Goal: Task Accomplishment & Management: Complete application form

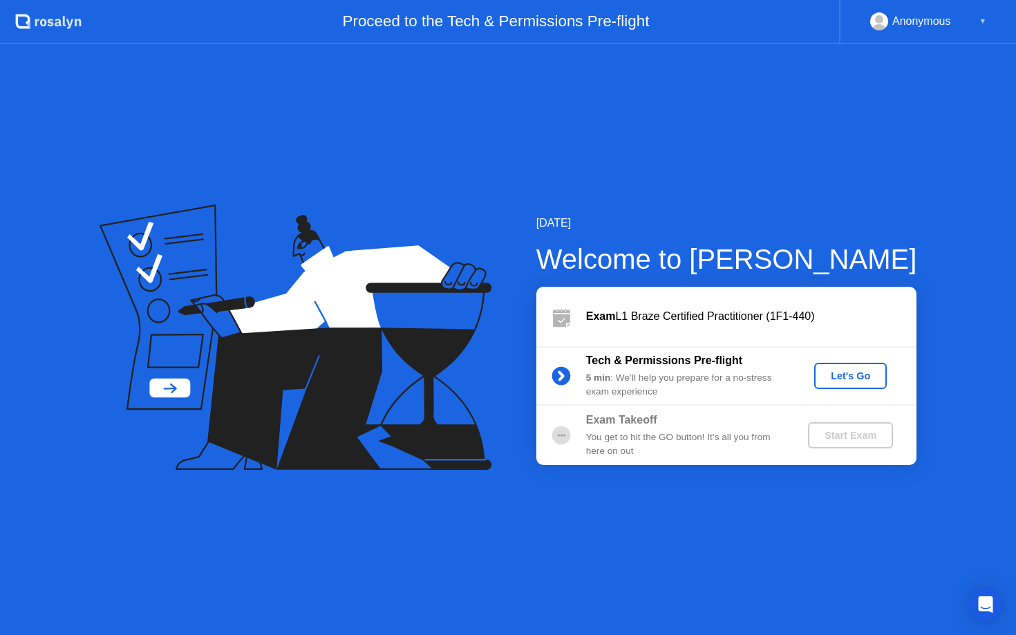
click at [831, 379] on div "Let's Go" at bounding box center [851, 376] width 62 height 11
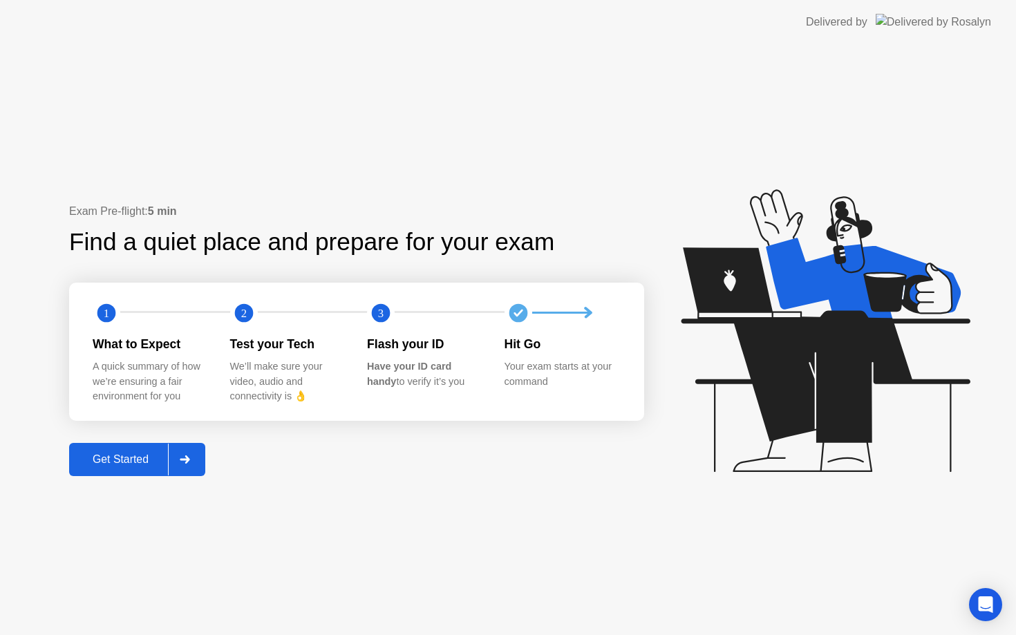
click at [137, 468] on button "Get Started" at bounding box center [137, 459] width 136 height 33
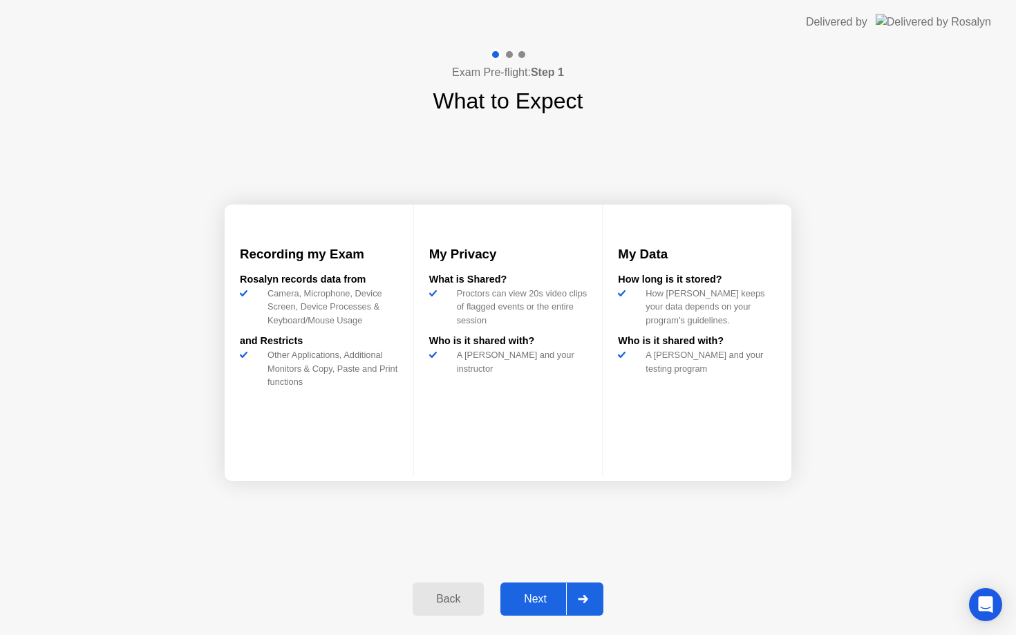
click at [548, 589] on button "Next" at bounding box center [552, 599] width 103 height 33
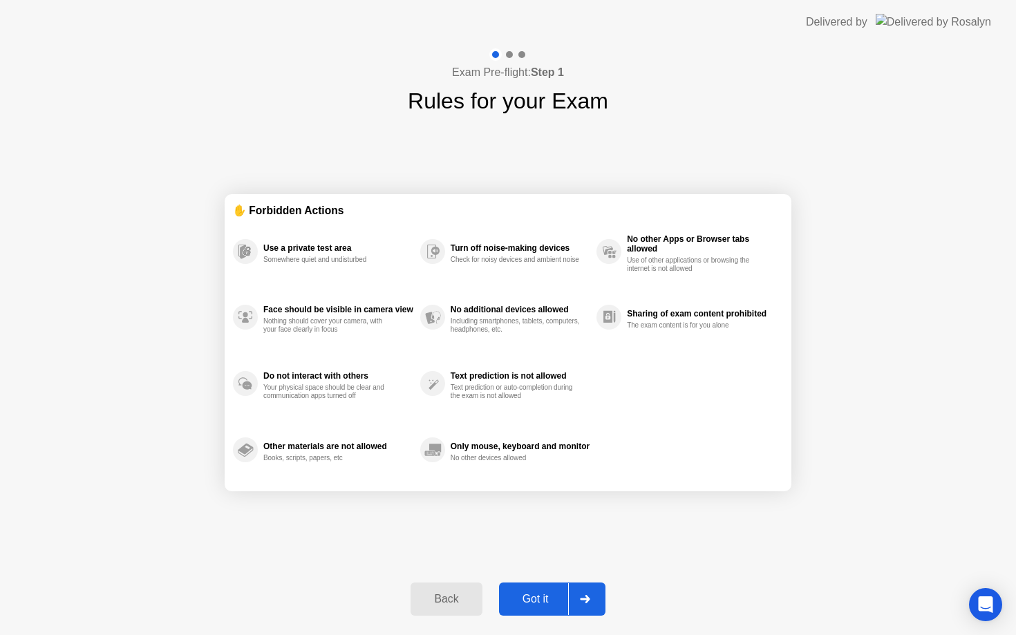
click at [539, 605] on div "Got it" at bounding box center [535, 599] width 65 height 12
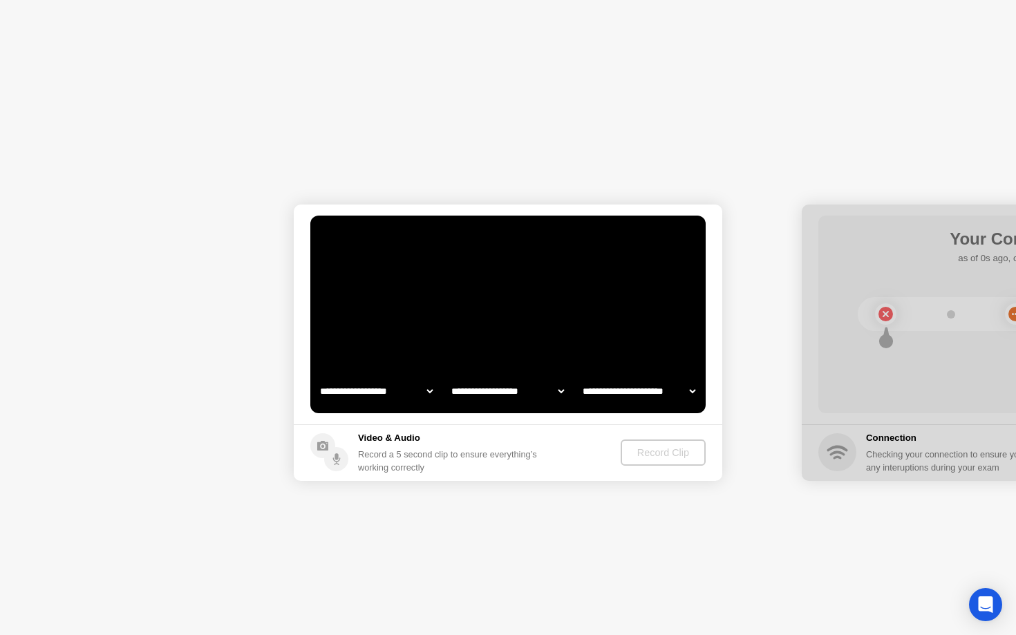
select select "**********"
select select "*******"
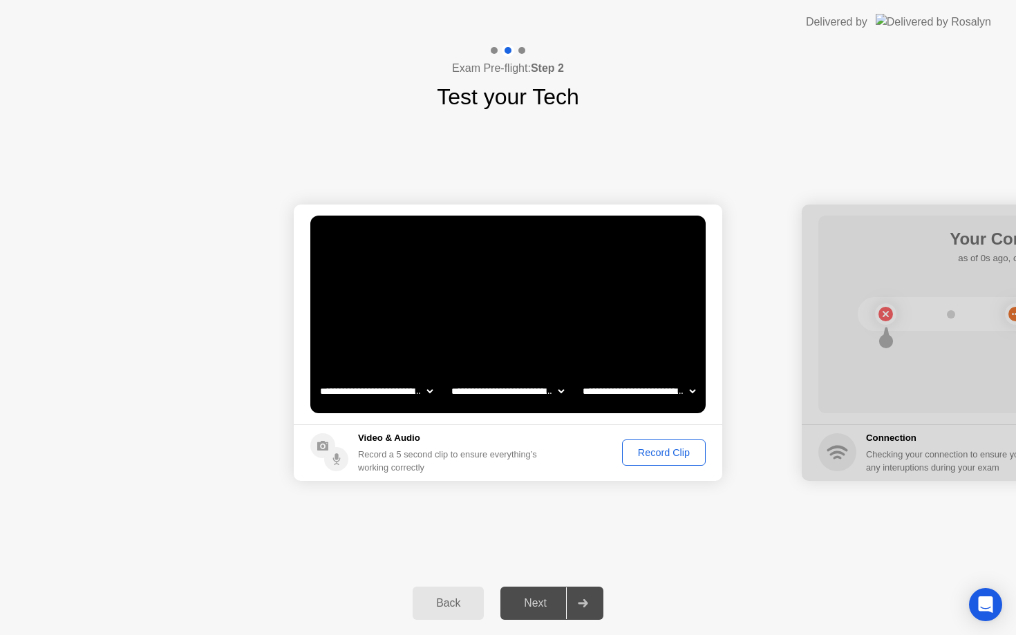
click at [655, 462] on button "Record Clip" at bounding box center [664, 453] width 84 height 26
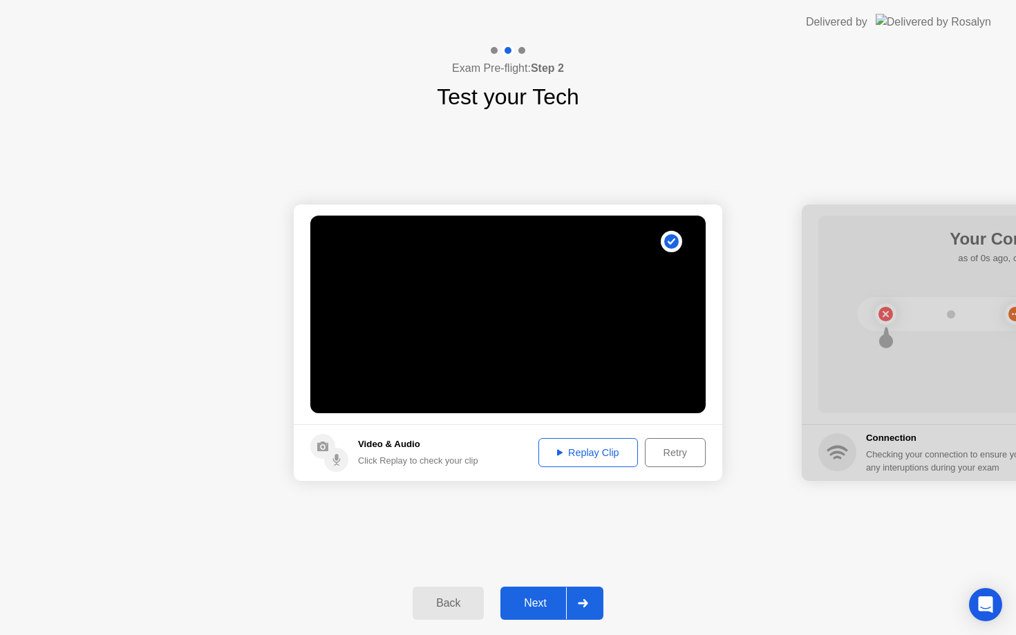
click at [623, 458] on div "Replay Clip" at bounding box center [588, 452] width 90 height 11
click at [655, 457] on div "Retry" at bounding box center [675, 452] width 51 height 11
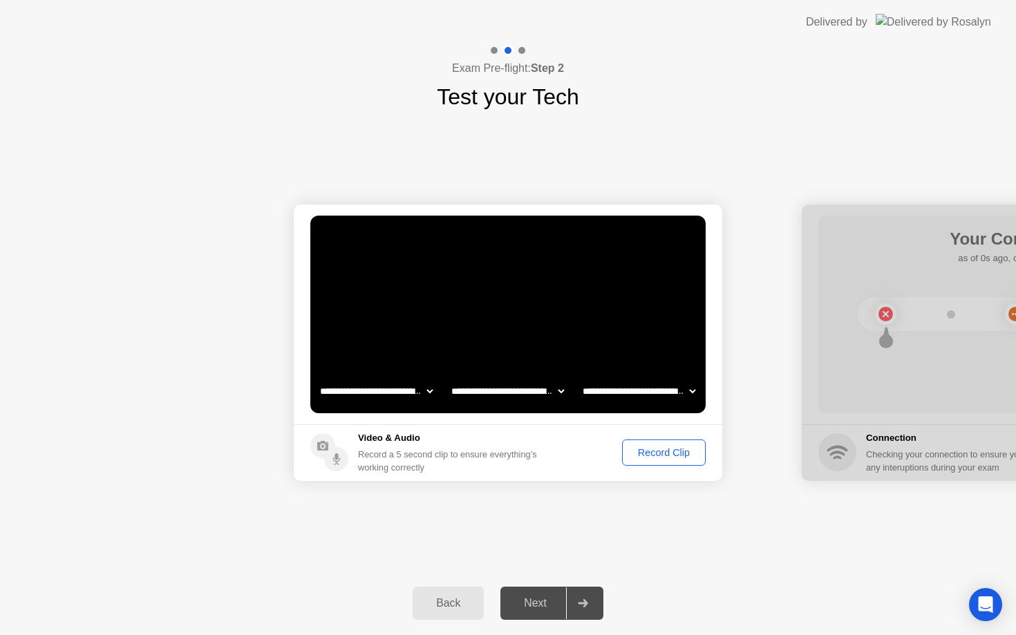
click at [653, 458] on div "Record Clip" at bounding box center [664, 452] width 74 height 11
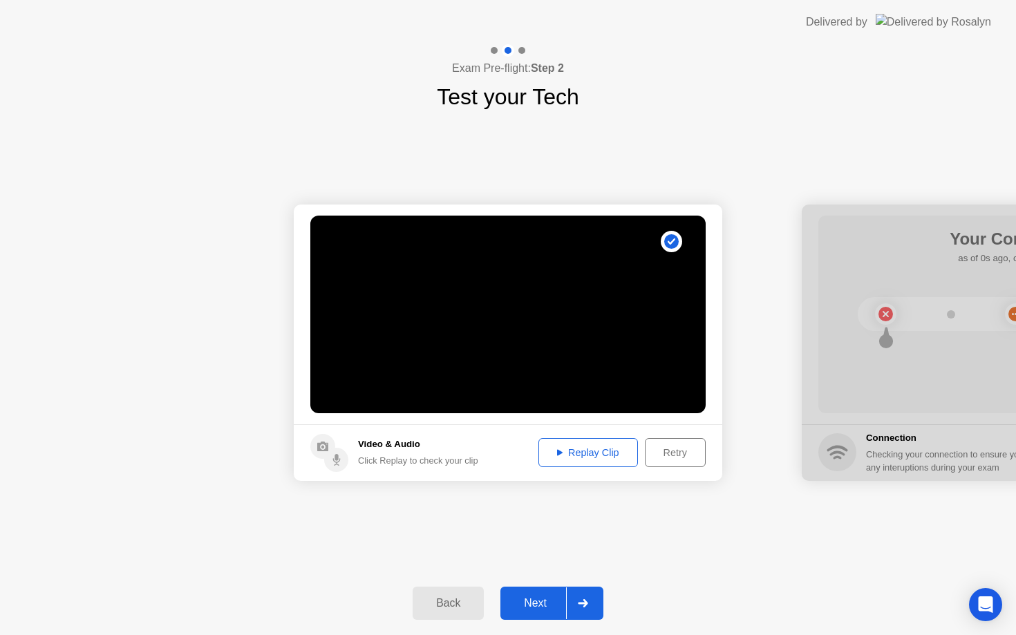
click at [554, 599] on div "Next" at bounding box center [536, 603] width 62 height 12
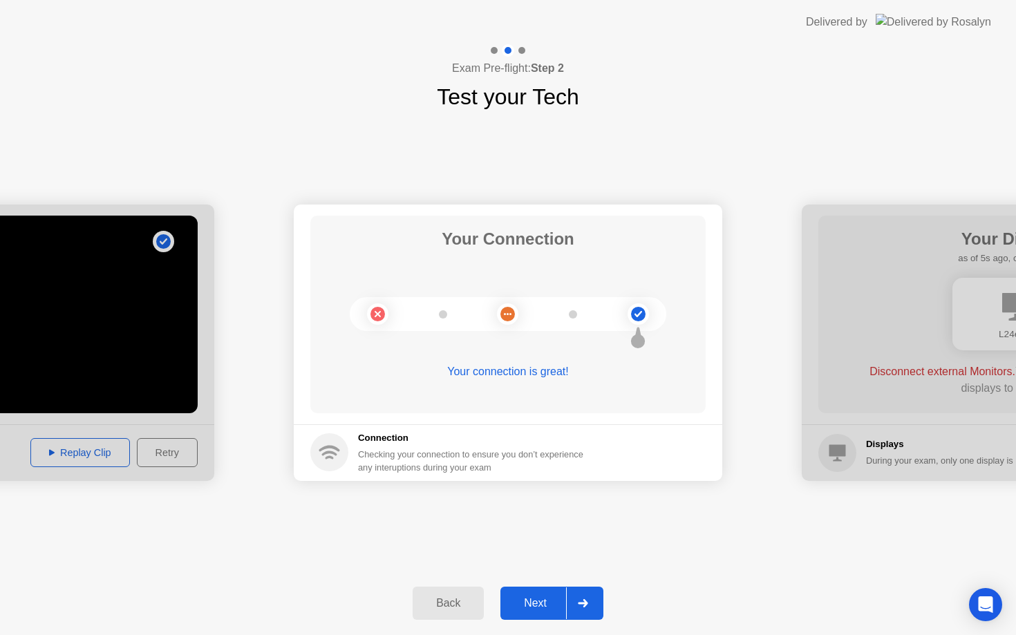
click at [560, 598] on div "Next" at bounding box center [536, 603] width 62 height 12
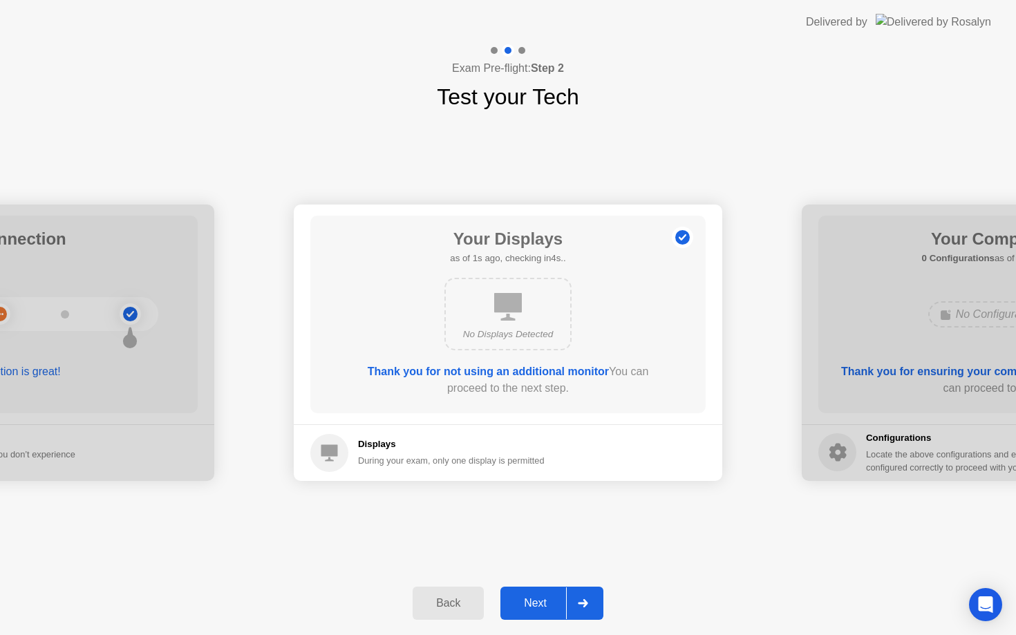
click at [560, 598] on div "Next" at bounding box center [536, 603] width 62 height 12
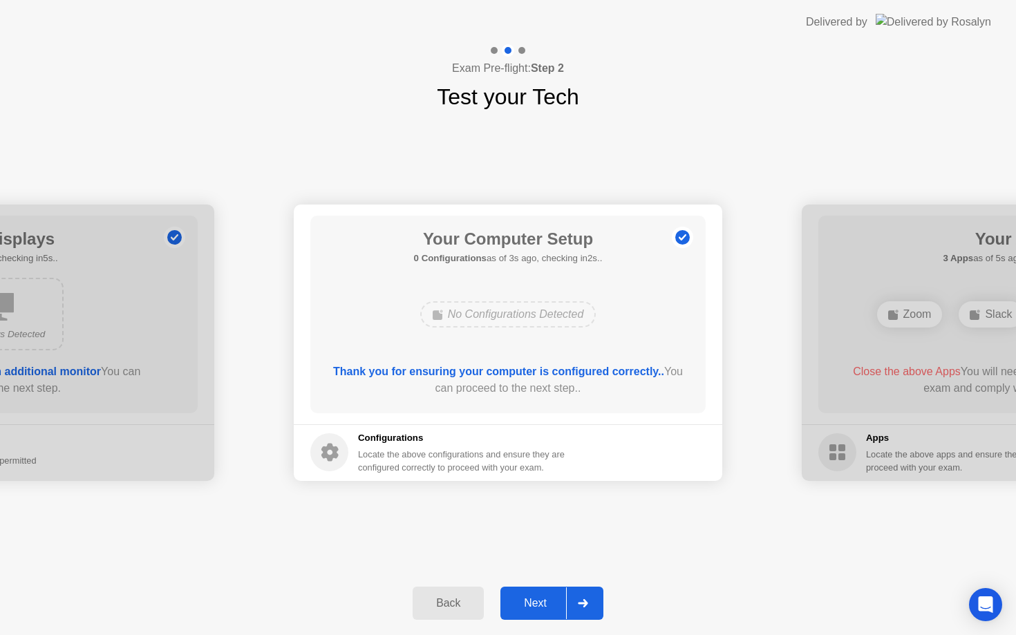
click at [550, 594] on button "Next" at bounding box center [552, 603] width 103 height 33
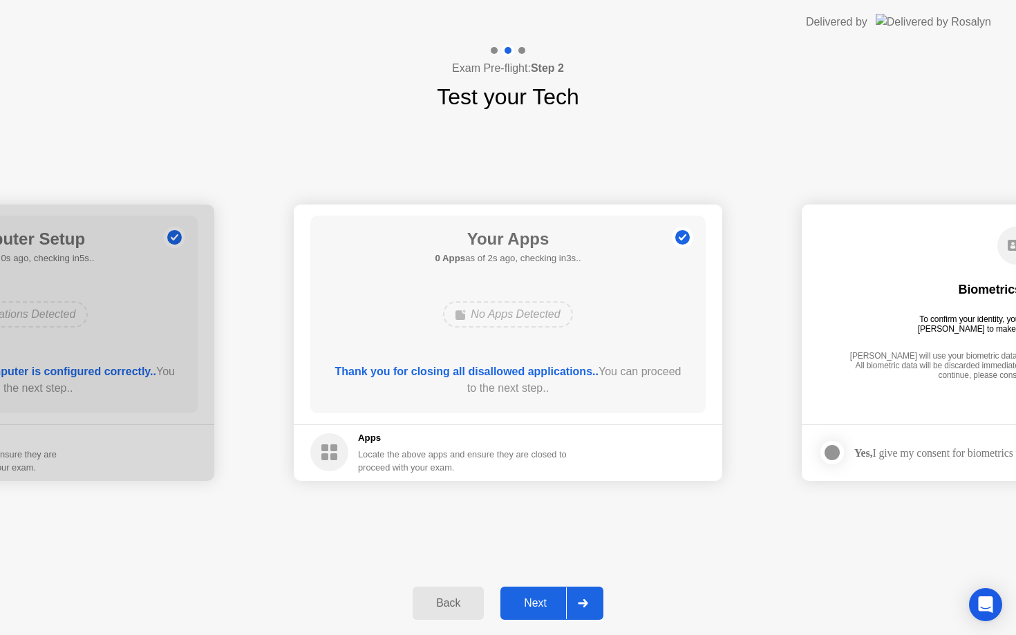
click at [525, 601] on div "Next" at bounding box center [536, 603] width 62 height 12
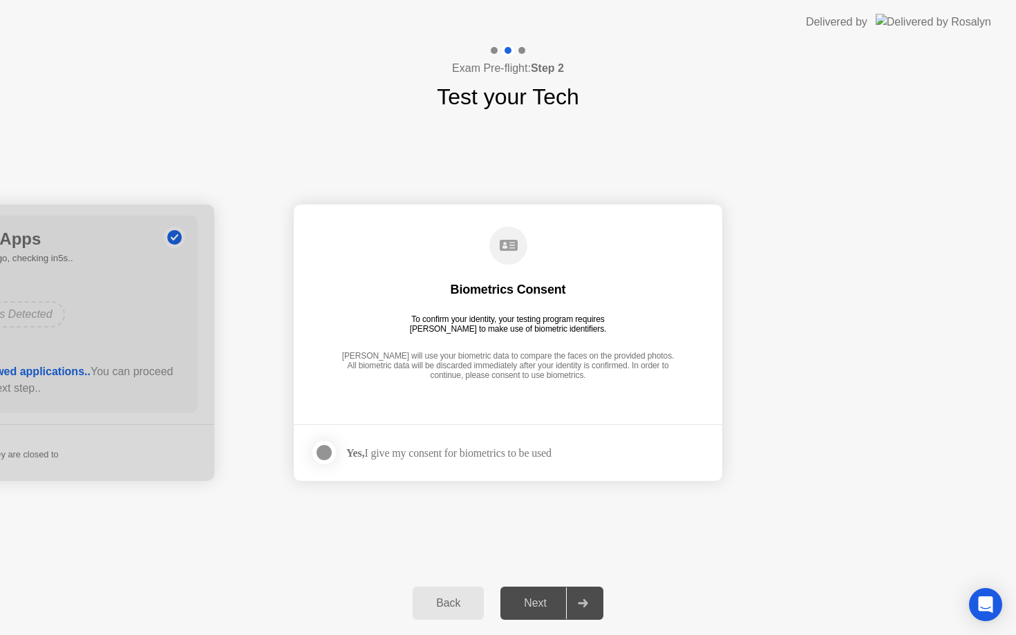
click at [333, 454] on div at bounding box center [324, 453] width 17 height 17
click at [561, 607] on div "Next" at bounding box center [536, 603] width 62 height 12
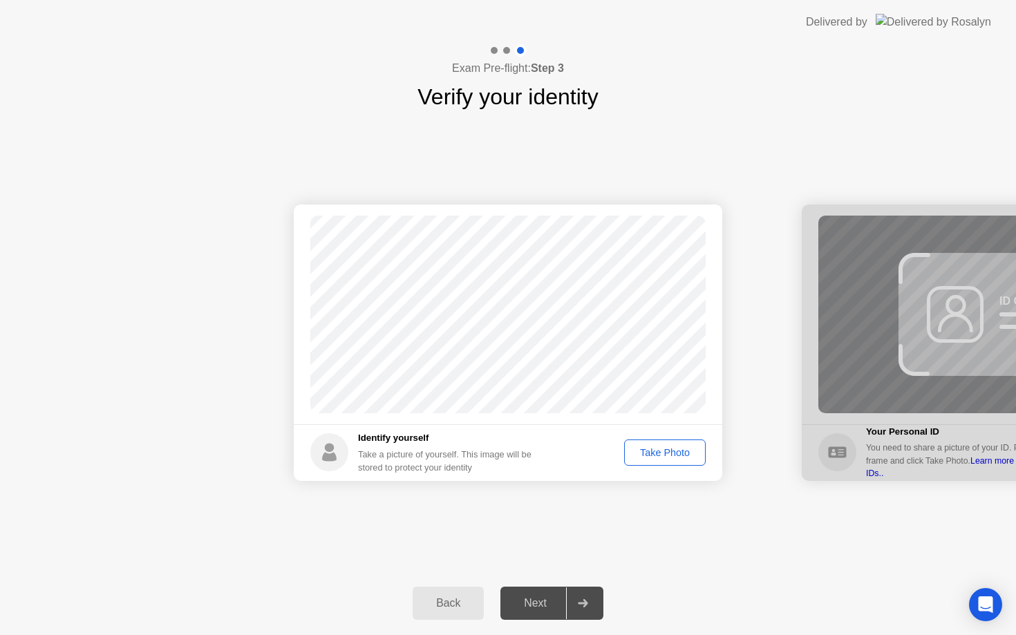
click at [653, 445] on button "Take Photo" at bounding box center [665, 453] width 82 height 26
click at [640, 451] on div "Retake" at bounding box center [670, 453] width 71 height 26
click at [656, 453] on div "Retake" at bounding box center [674, 452] width 54 height 11
click at [677, 454] on div "Take Photo" at bounding box center [665, 452] width 72 height 11
click at [527, 594] on button "Next" at bounding box center [552, 603] width 103 height 33
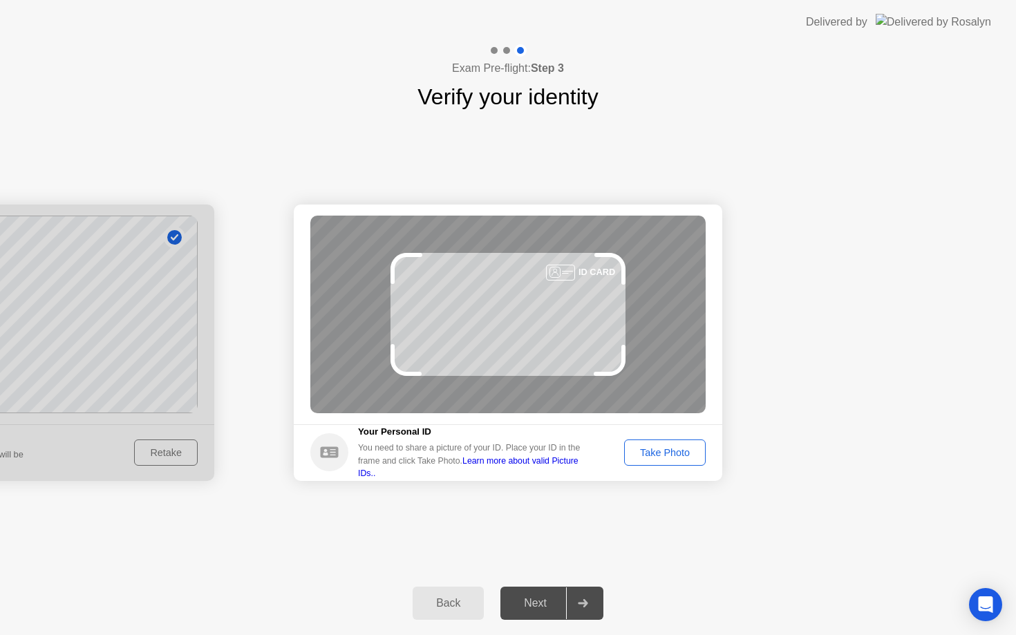
click at [637, 460] on button "Take Photo" at bounding box center [665, 453] width 82 height 26
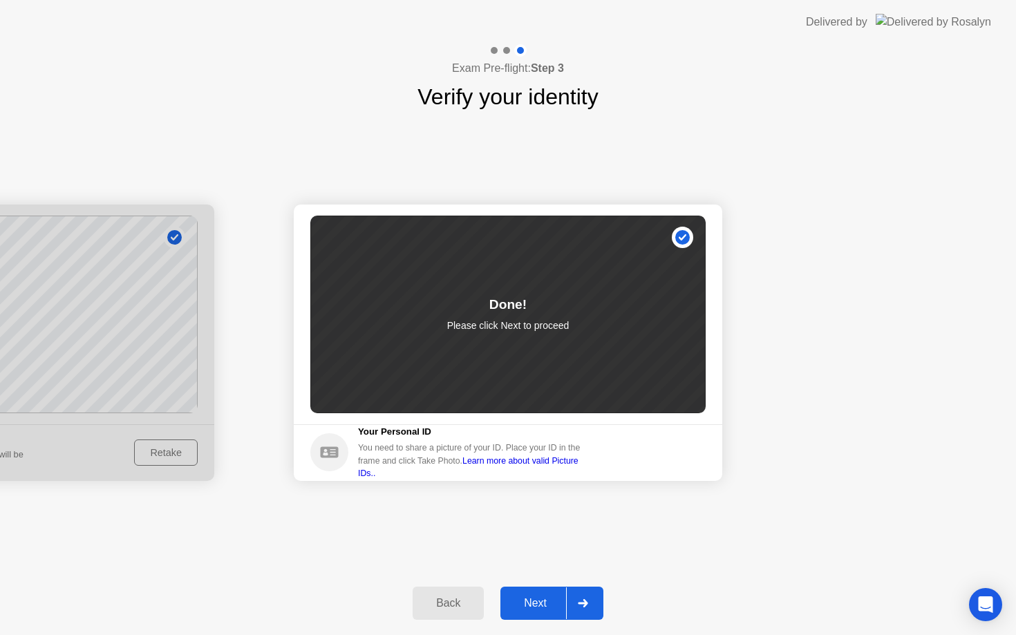
click at [548, 586] on div "Back Next" at bounding box center [508, 604] width 1016 height 64
click at [539, 600] on div "Next" at bounding box center [536, 603] width 62 height 12
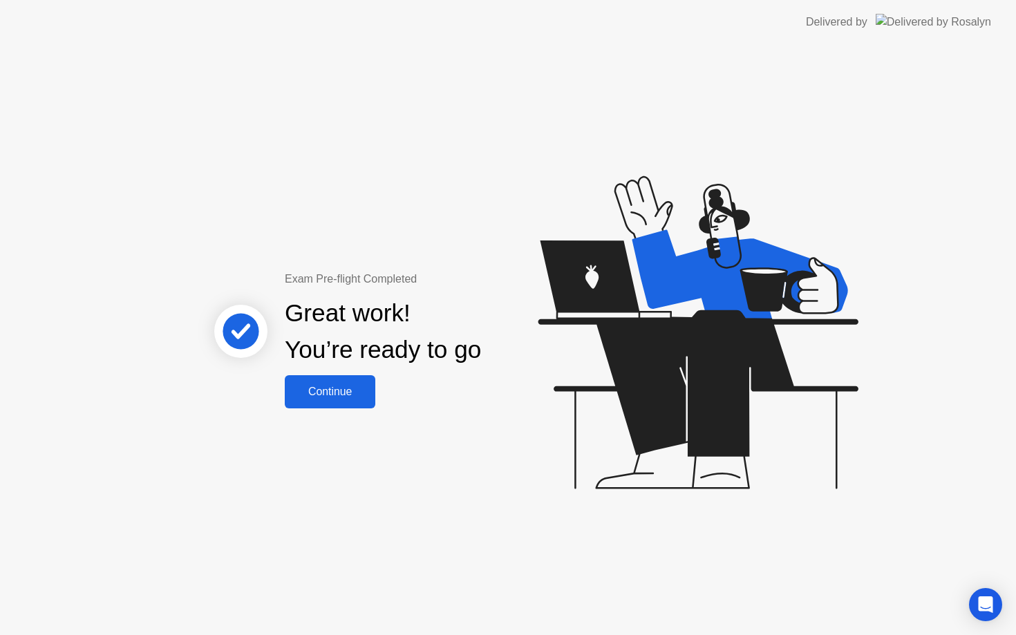
click at [351, 386] on div "Continue" at bounding box center [330, 392] width 82 height 12
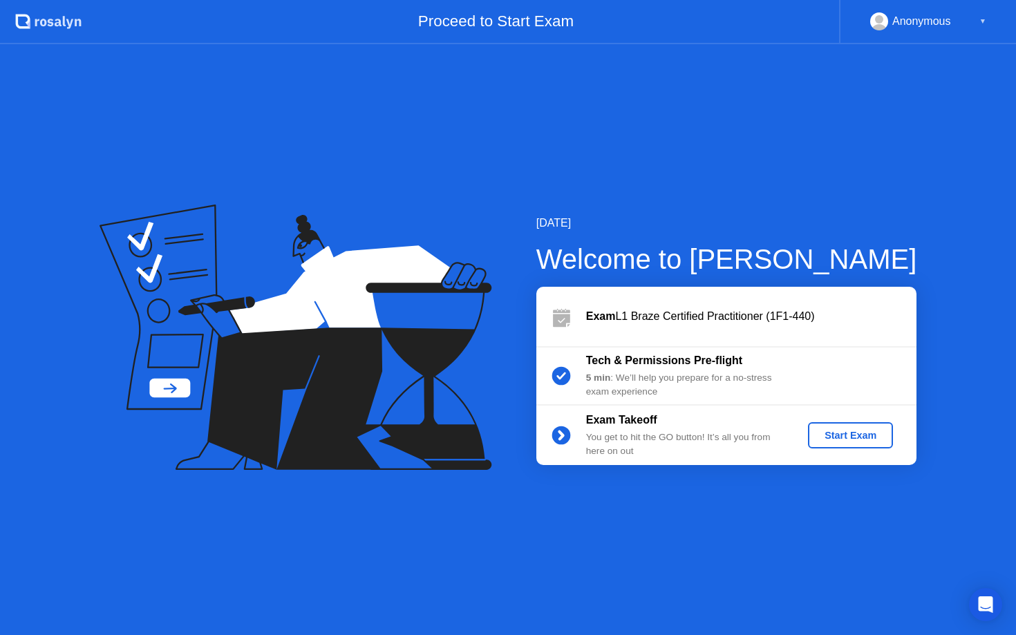
click at [830, 440] on div "Start Exam" at bounding box center [851, 435] width 74 height 11
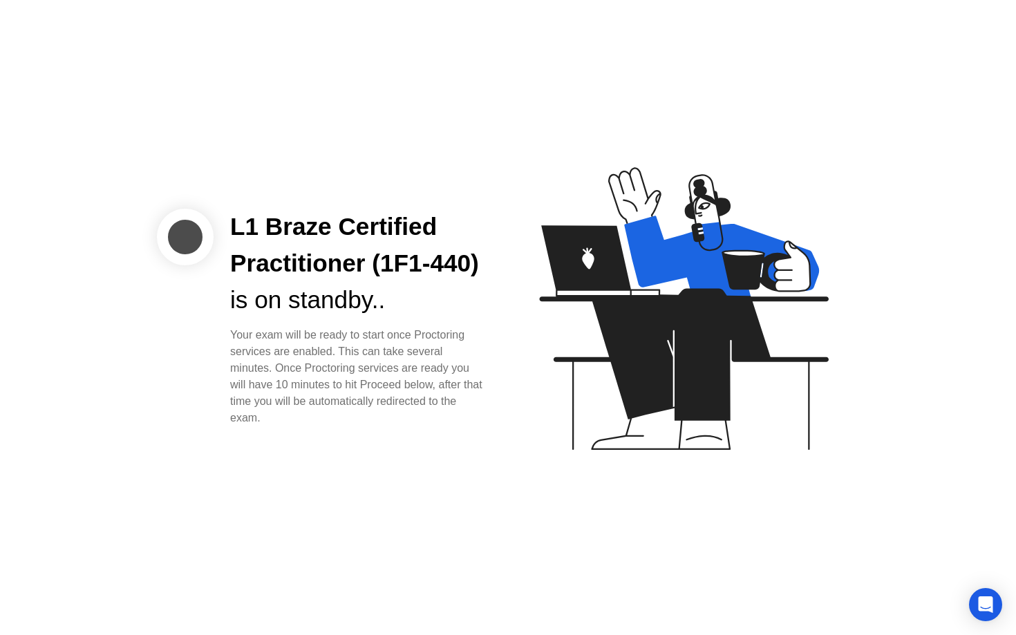
click at [436, 330] on div "Your exam will be ready to start once Proctoring services are enabled. This can…" at bounding box center [358, 377] width 256 height 100
drag, startPoint x: 404, startPoint y: 362, endPoint x: 406, endPoint y: 390, distance: 27.7
click at [405, 364] on div "Your exam will be ready to start once Proctoring services are enabled. This can…" at bounding box center [358, 377] width 256 height 100
click at [422, 460] on div "L1 Braze Certified Practitioner (1F1-440) is on standby.. Your exam will be rea…" at bounding box center [508, 317] width 1016 height 635
click at [426, 437] on div "L1 Braze Certified Practitioner (1F1-440) is on standby.. Your exam will be rea…" at bounding box center [508, 317] width 1016 height 635
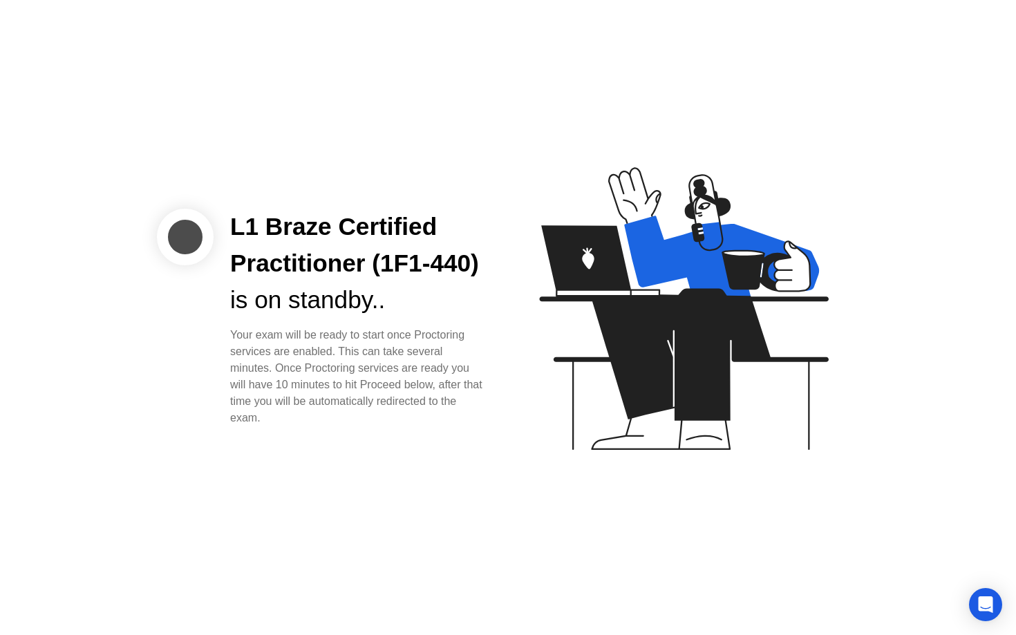
click at [530, 464] on icon at bounding box center [681, 315] width 357 height 354
click at [413, 467] on div "L1 Braze Certified Practitioner (1F1-440) is on standby.. Your exam will be rea…" at bounding box center [508, 317] width 1016 height 635
click at [487, 460] on div "L1 Braze Certified Practitioner (1F1-440) is on standby.. Your exam will be rea…" at bounding box center [508, 317] width 1016 height 635
click at [989, 606] on icon "Open Intercom Messenger" at bounding box center [986, 605] width 16 height 18
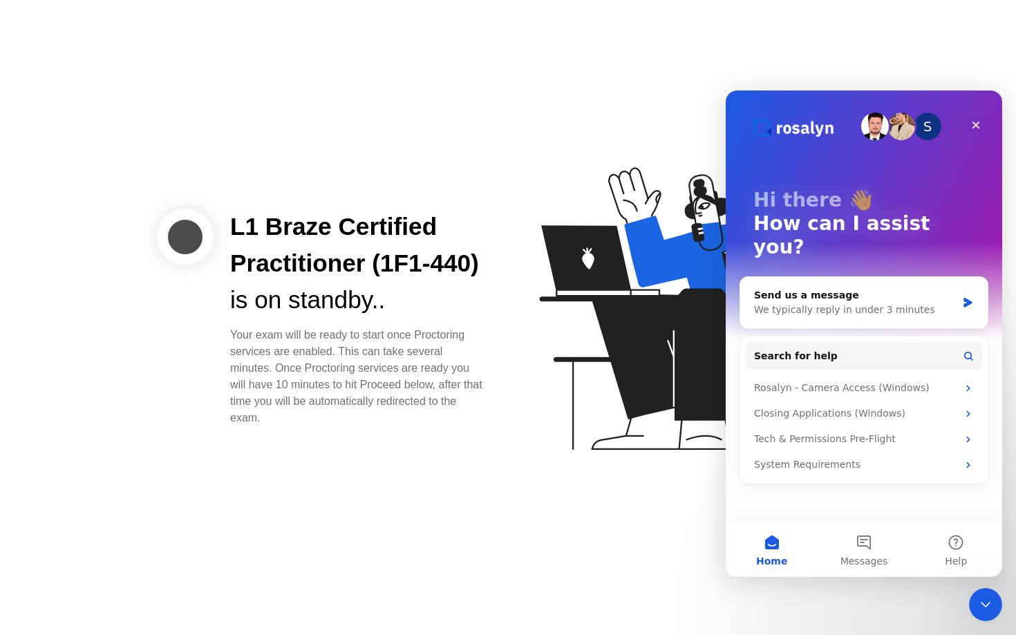
click at [989, 606] on icon "Close Intercom Messenger" at bounding box center [986, 605] width 17 height 17
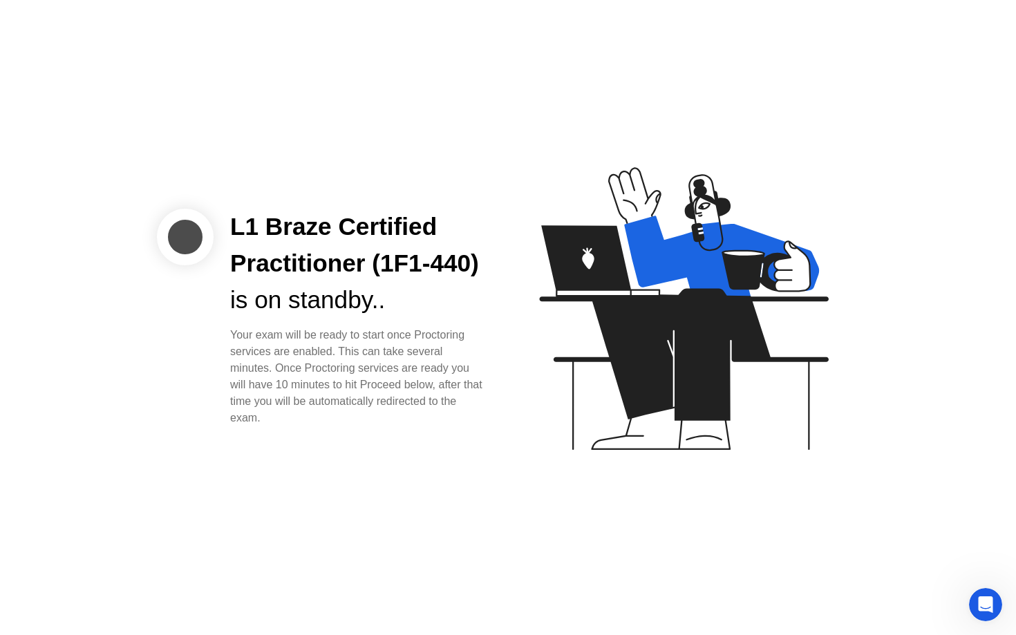
click at [509, 476] on icon at bounding box center [681, 315] width 357 height 354
click at [482, 424] on div "Your exam will be ready to start once Proctoring services are enabled. This can…" at bounding box center [358, 377] width 256 height 100
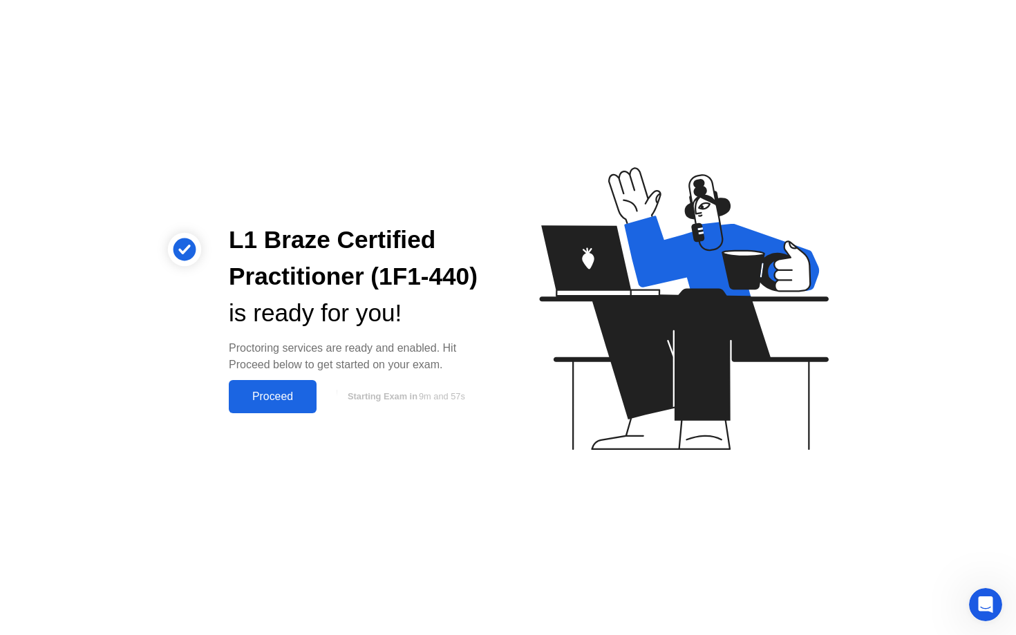
click at [273, 403] on div "Proceed" at bounding box center [273, 397] width 80 height 12
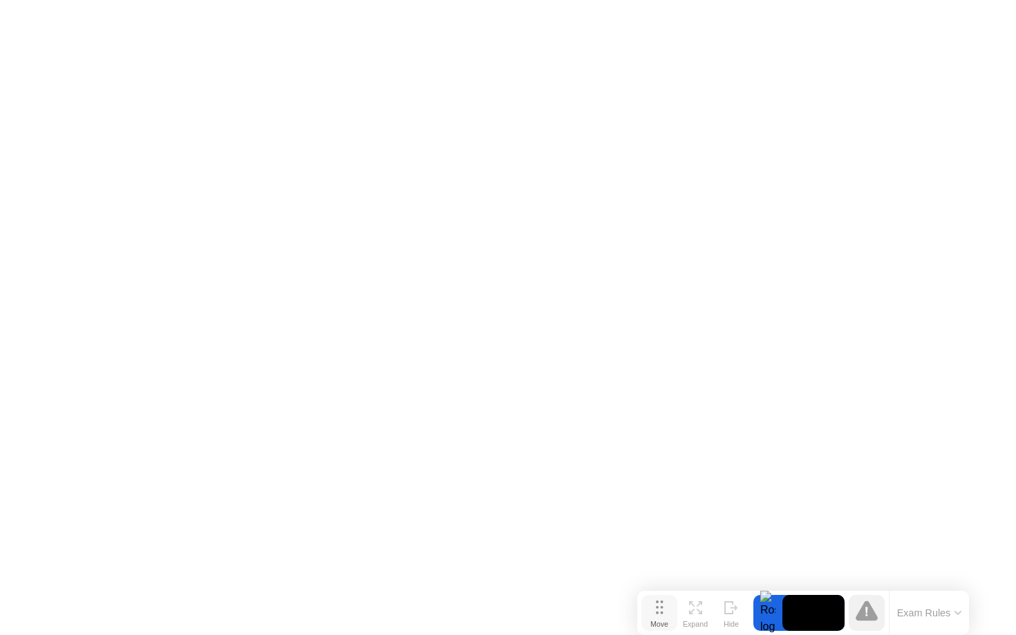
drag, startPoint x: 364, startPoint y: 607, endPoint x: 658, endPoint y: 607, distance: 293.8
click at [660, 608] on icon at bounding box center [660, 608] width 8 height 14
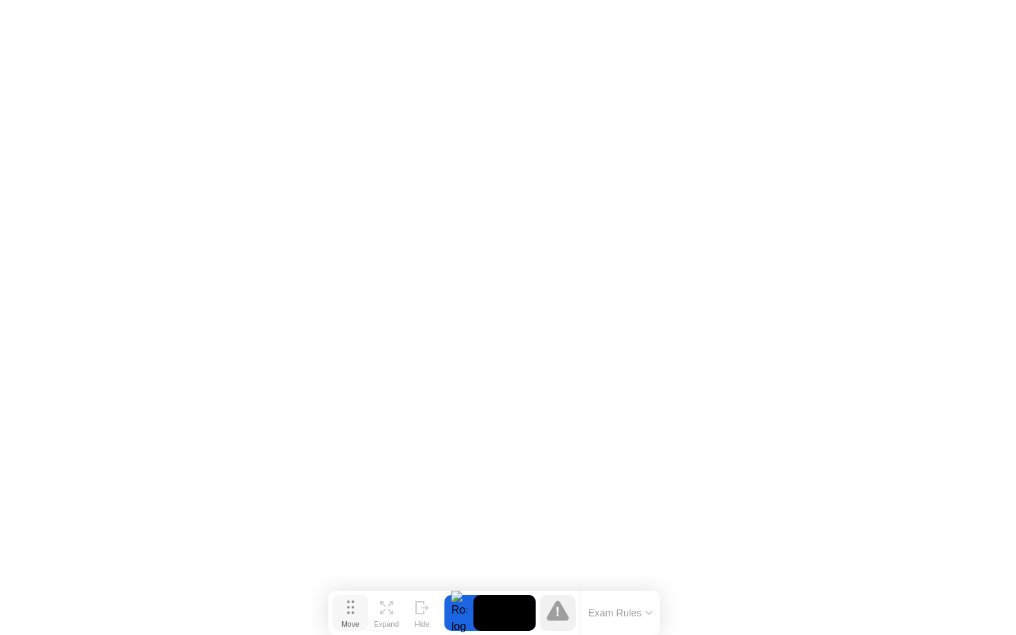
drag, startPoint x: 655, startPoint y: 623, endPoint x: 349, endPoint y: 619, distance: 306.3
click at [349, 620] on div "Move" at bounding box center [351, 624] width 18 height 8
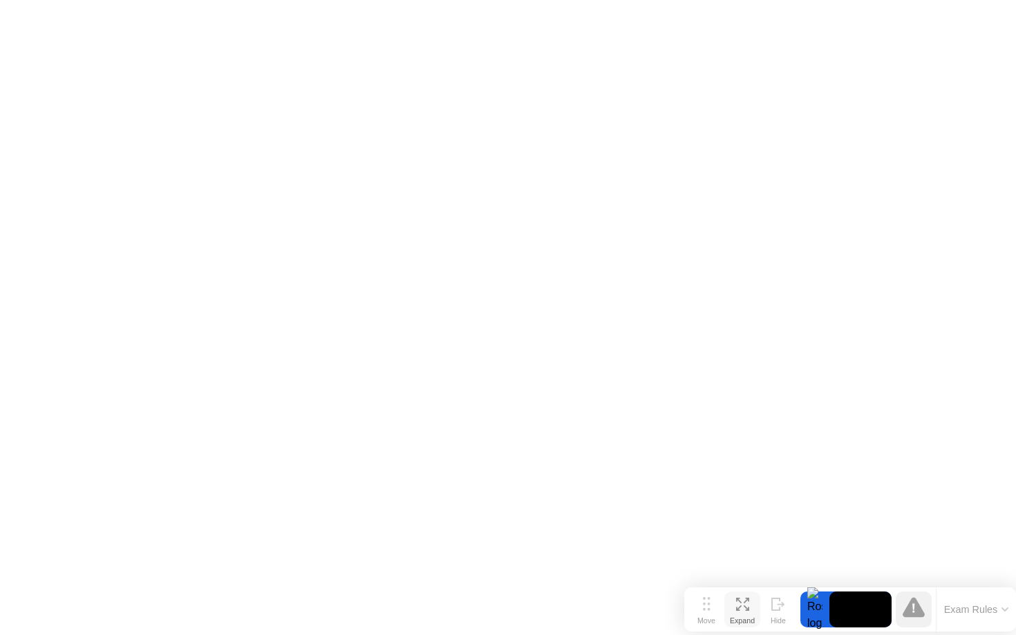
drag, startPoint x: 343, startPoint y: 610, endPoint x: 740, endPoint y: 610, distance: 397.5
click at [740, 610] on div "Move Expand Hide" at bounding box center [743, 610] width 108 height 36
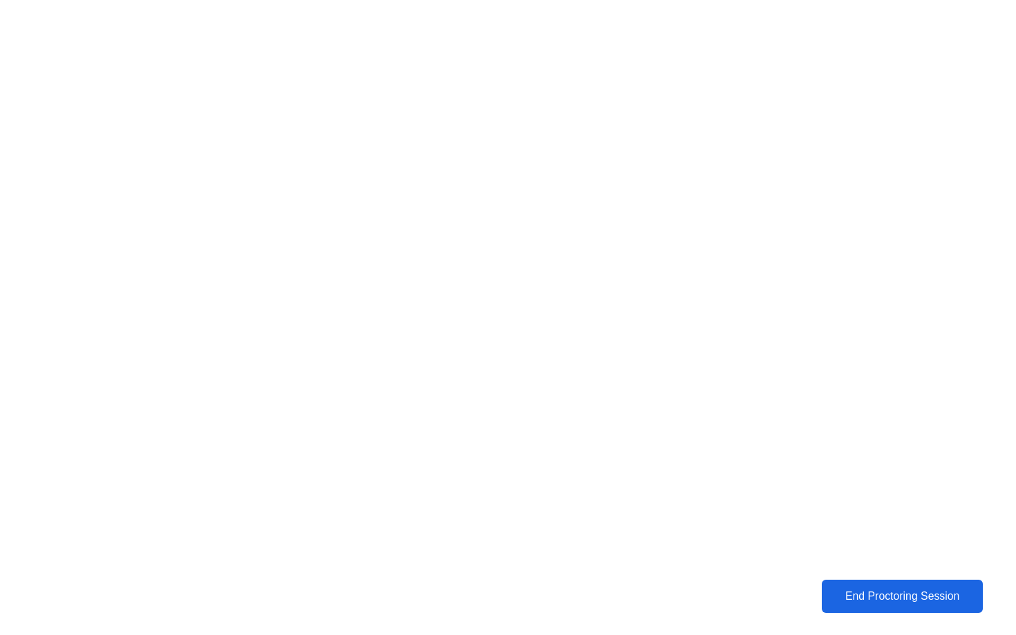
click at [875, 592] on div "End Proctoring Session" at bounding box center [903, 597] width 169 height 14
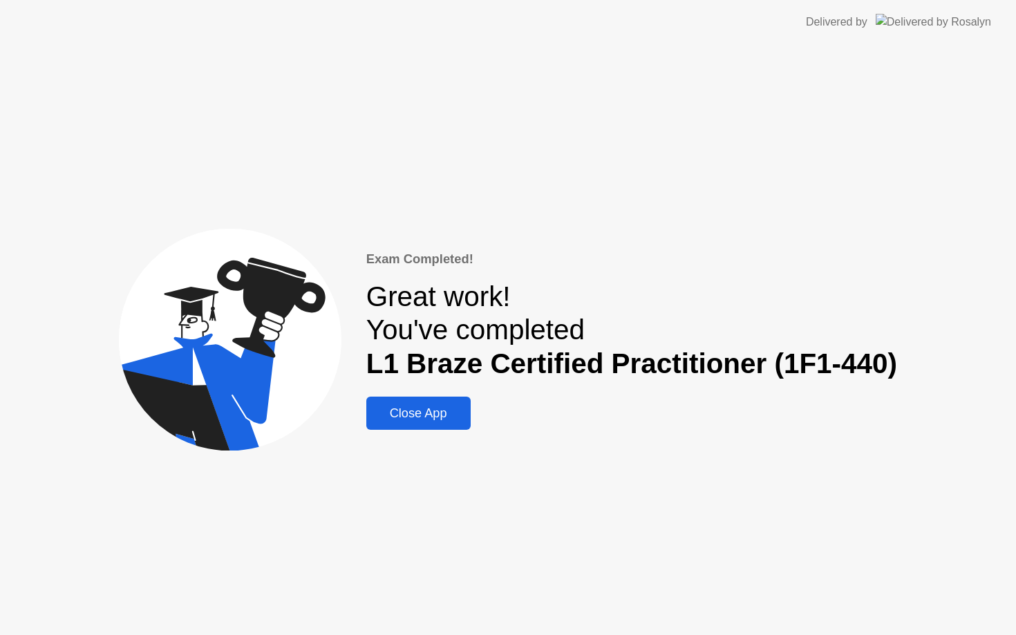
click at [427, 411] on div "Close App" at bounding box center [419, 414] width 96 height 15
